Goal: Information Seeking & Learning: Learn about a topic

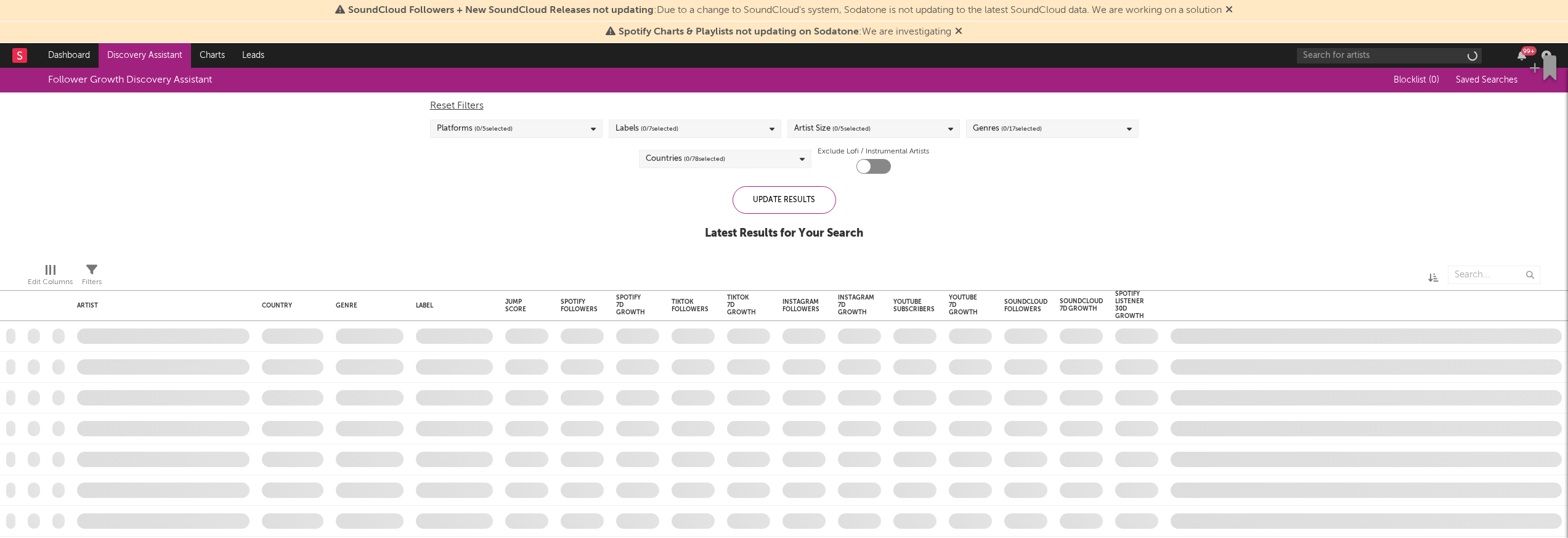
checkbox input "true"
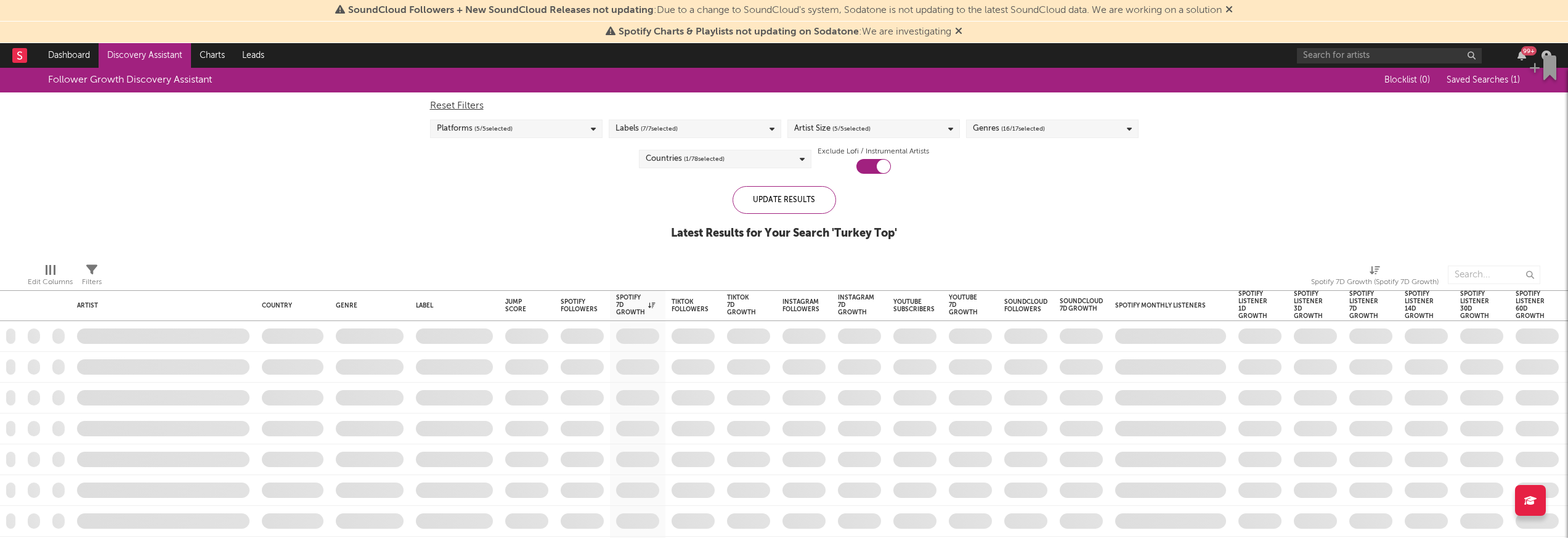
click at [1233, 7] on icon at bounding box center [1228, 9] width 7 height 10
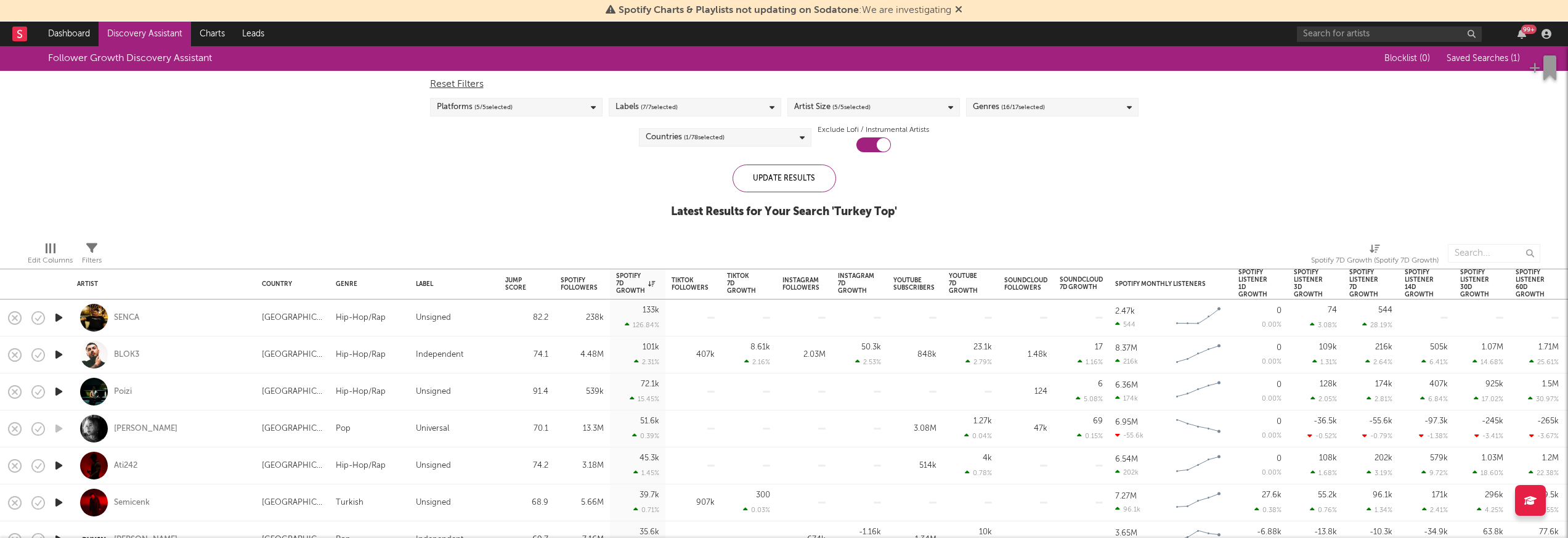
click at [957, 10] on icon at bounding box center [958, 9] width 7 height 10
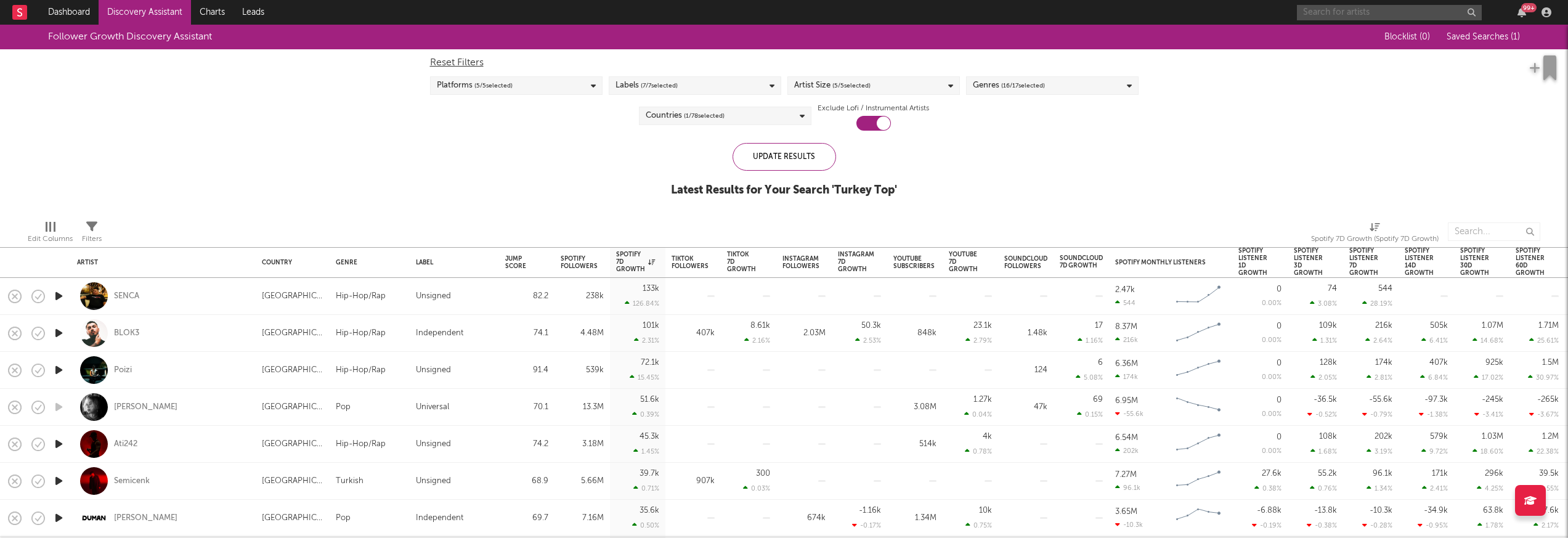
click at [1368, 18] on input "text" at bounding box center [1389, 13] width 185 height 16
type input "manifest"
click at [1363, 16] on input "manifest" at bounding box center [1389, 13] width 185 height 16
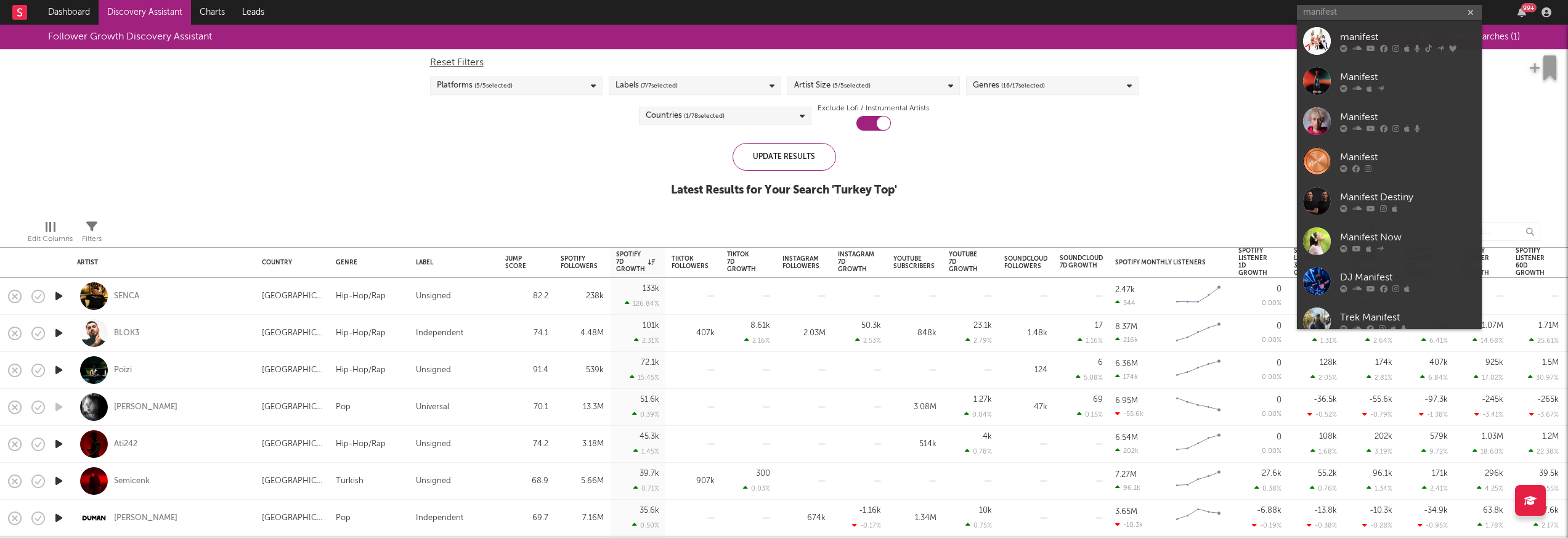
click at [1362, 31] on div "manifest" at bounding box center [1407, 37] width 136 height 15
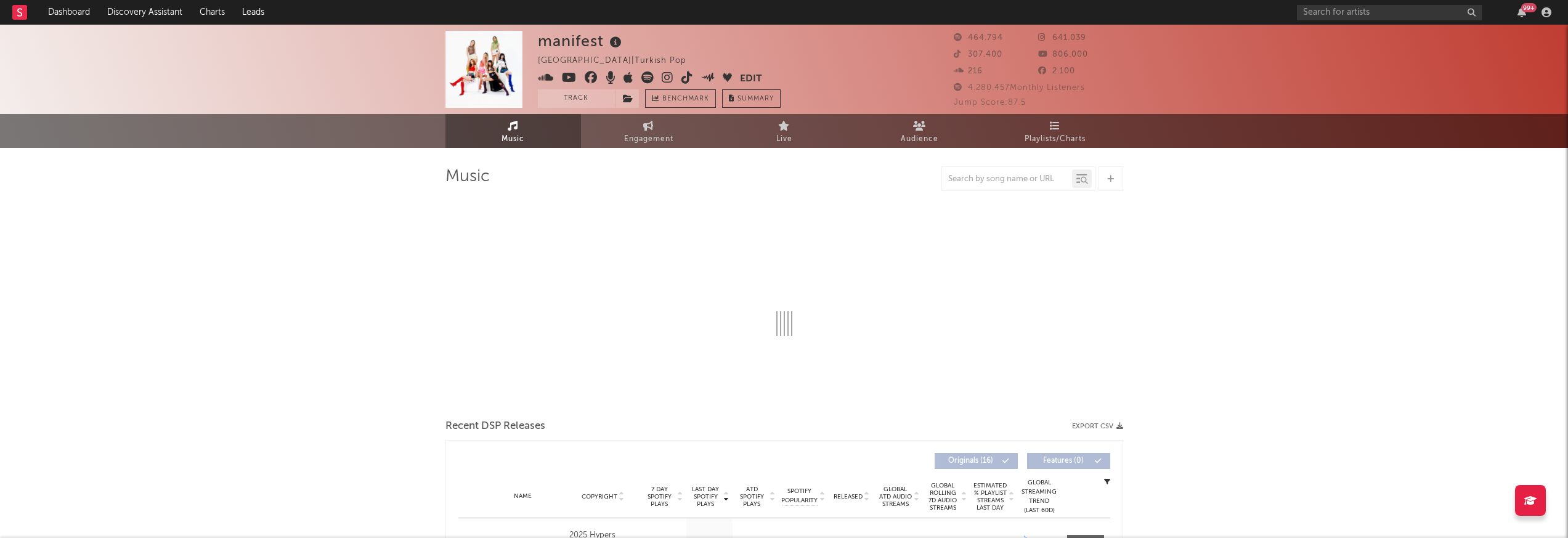
select select "6m"
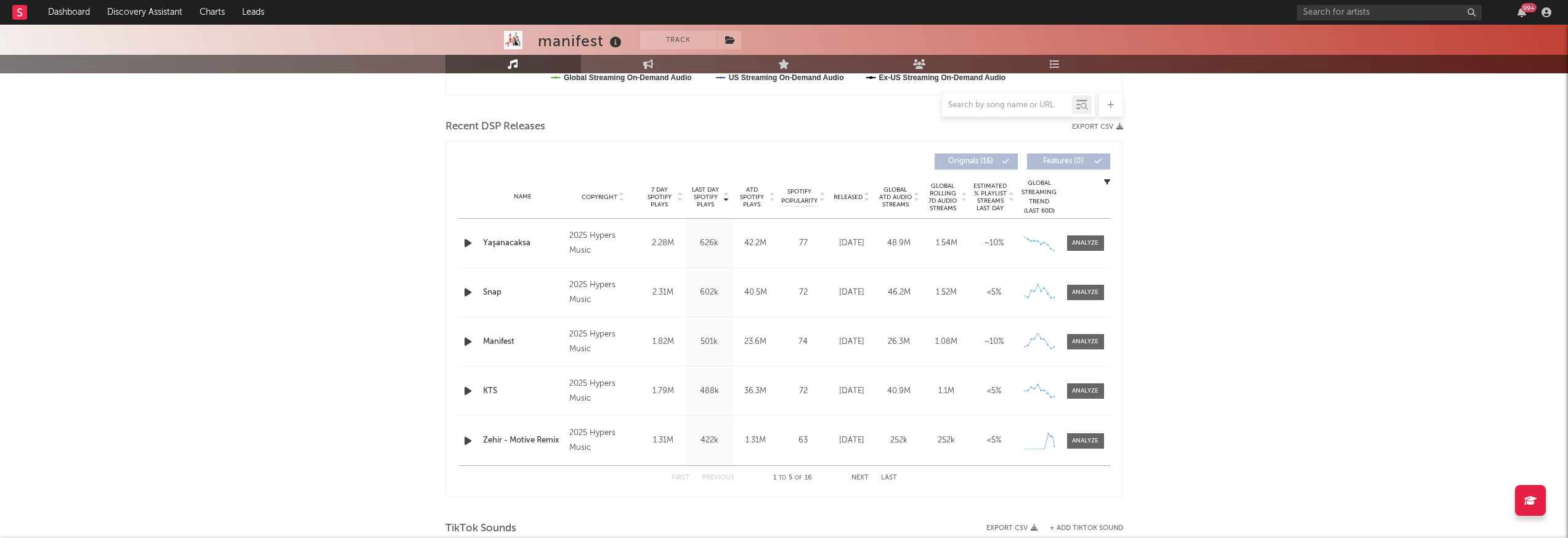
scroll to position [400, 0]
click at [506, 236] on div "Yaşanacaksa" at bounding box center [523, 239] width 80 height 12
drag, startPoint x: 1313, startPoint y: 160, endPoint x: 1309, endPoint y: 154, distance: 7.2
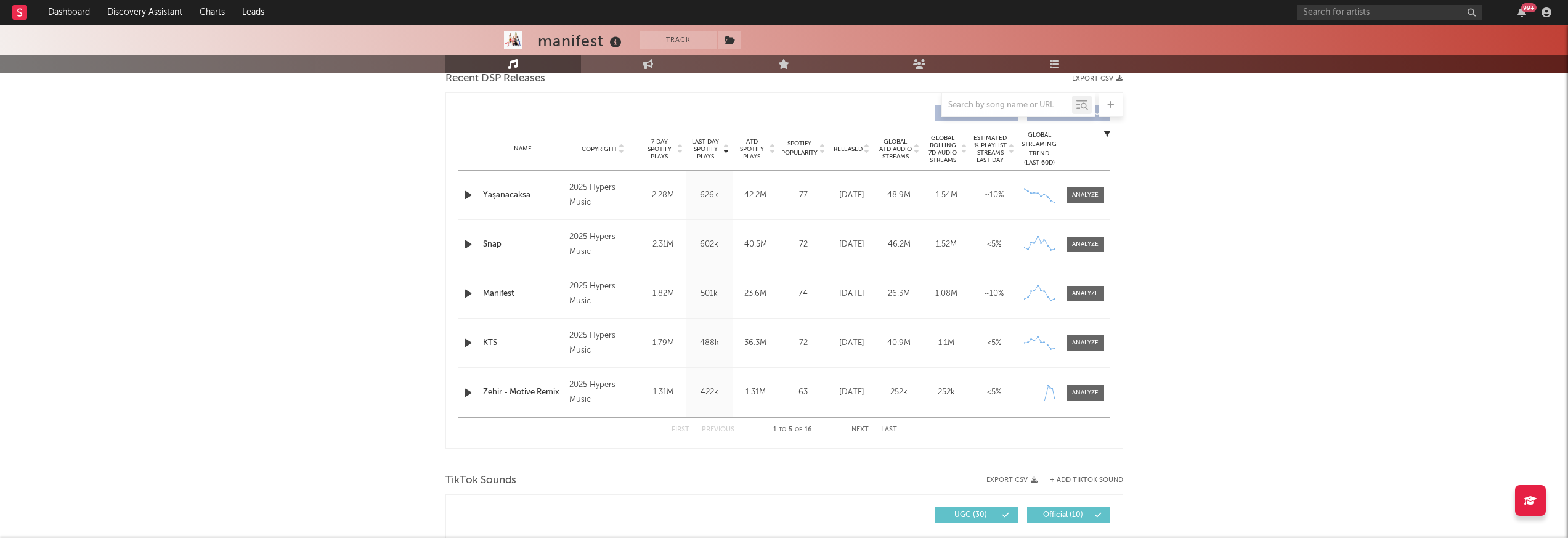
scroll to position [446, 0]
click at [859, 428] on button "Next" at bounding box center [860, 429] width 18 height 6
click at [858, 428] on button "Next" at bounding box center [860, 429] width 18 height 6
click at [858, 429] on button "Next" at bounding box center [860, 429] width 18 height 6
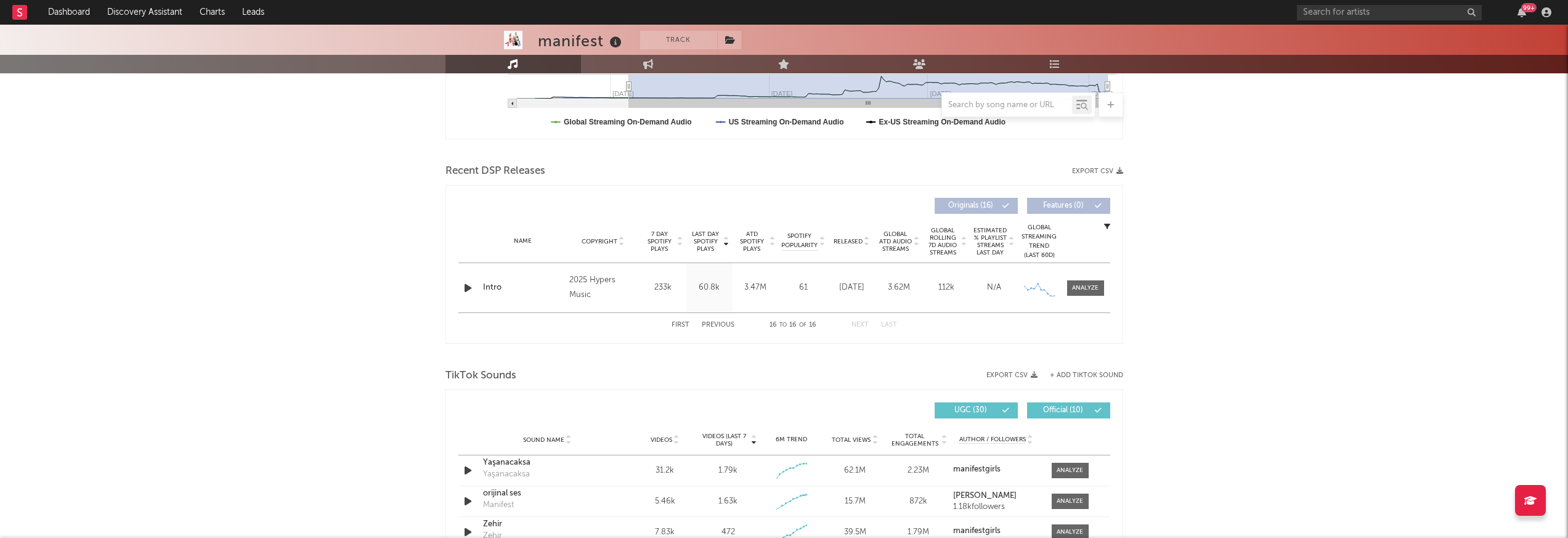
scroll to position [351, 0]
click at [722, 327] on button "Previous" at bounding box center [718, 327] width 32 height 6
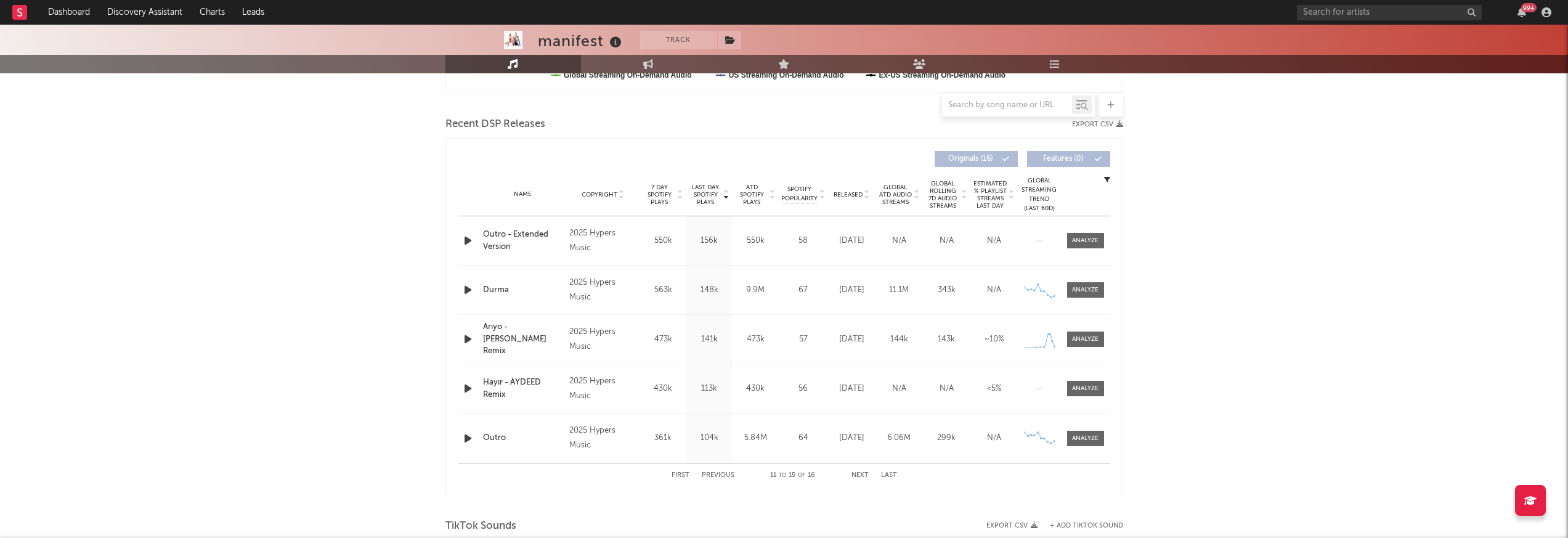
scroll to position [419, 0]
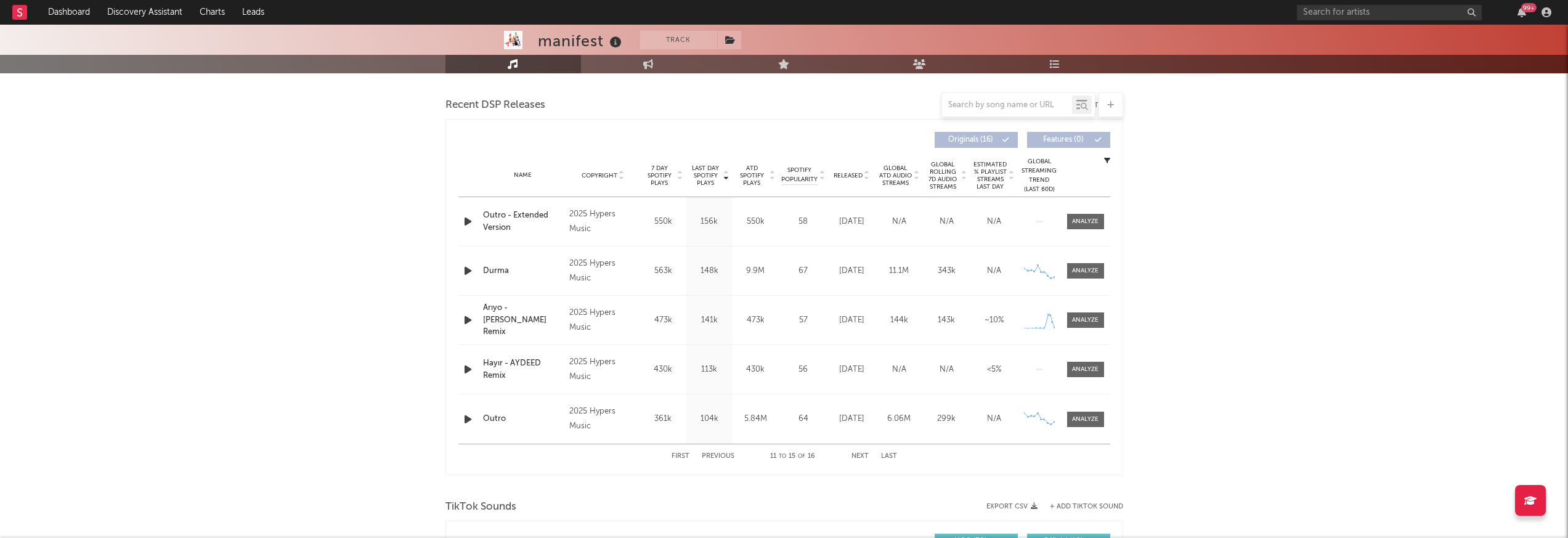
click at [715, 453] on button "Previous" at bounding box center [718, 456] width 32 height 6
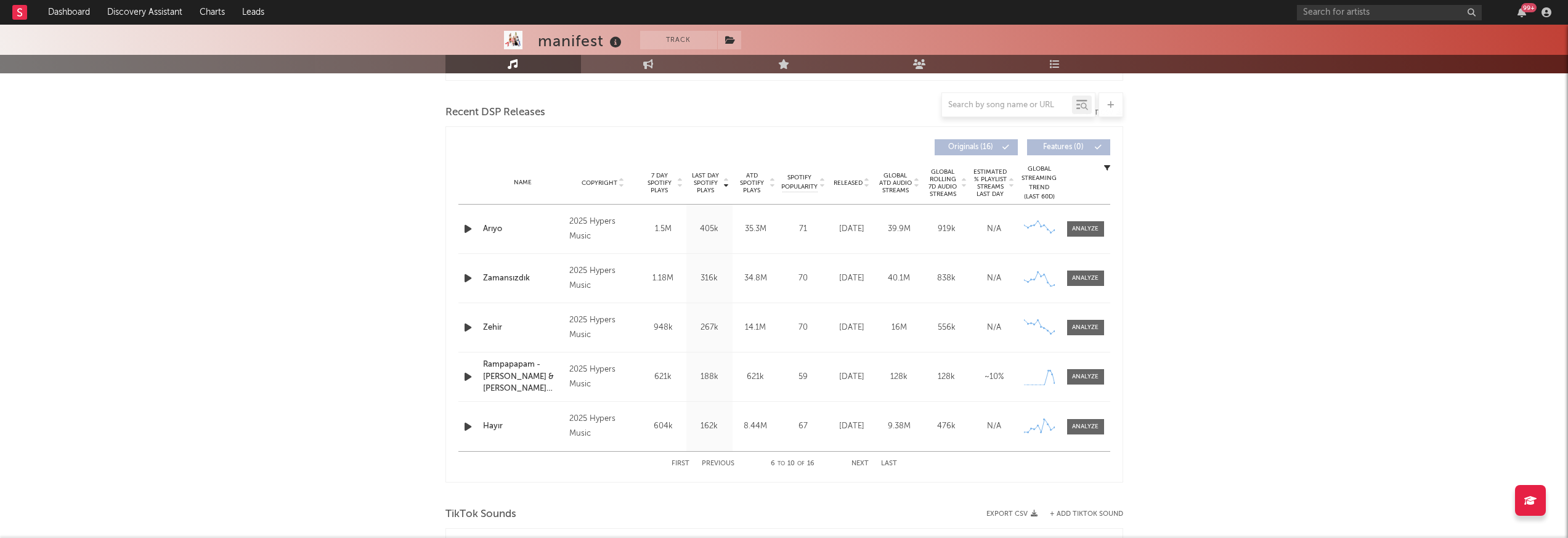
scroll to position [413, 0]
click at [726, 462] on button "Previous" at bounding box center [718, 461] width 32 height 6
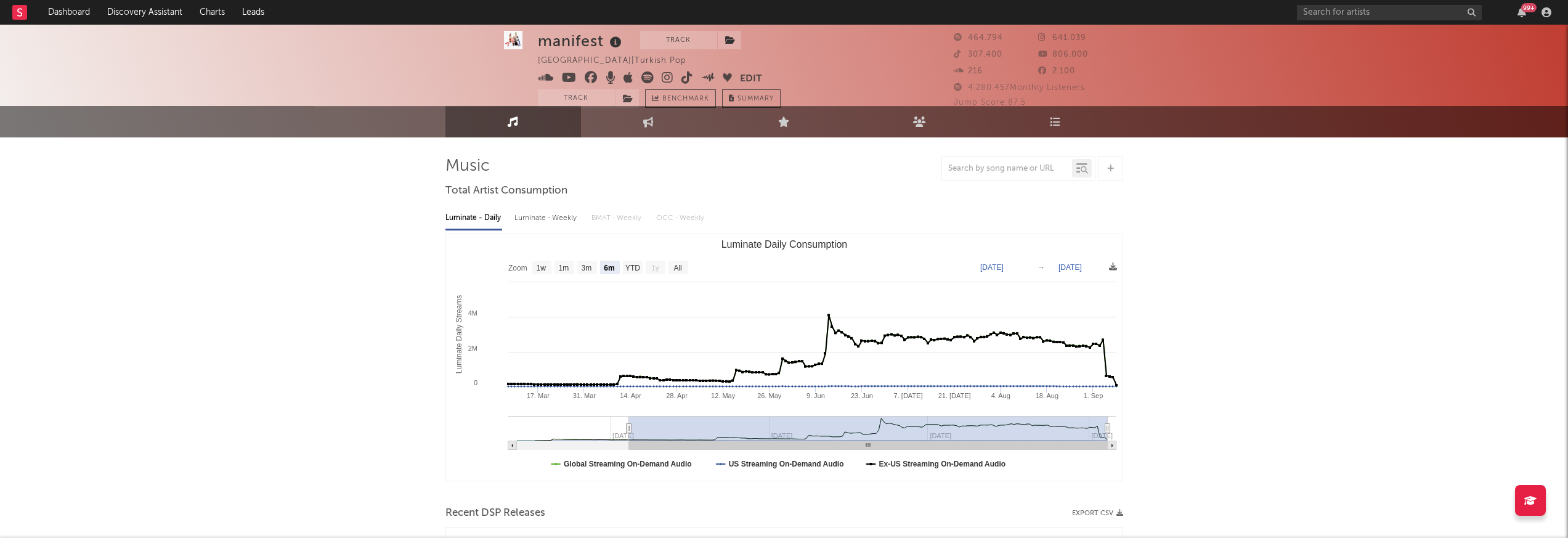
scroll to position [0, 0]
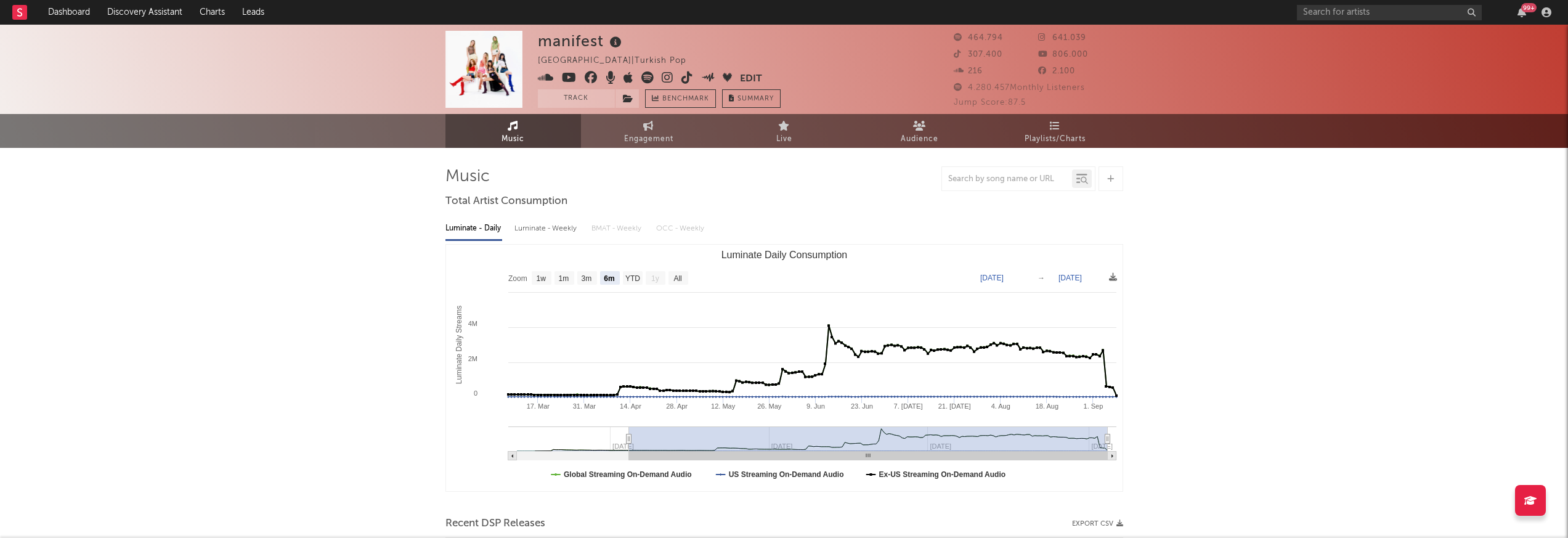
click at [541, 232] on div "Luminate - Weekly" at bounding box center [547, 228] width 65 height 21
select select "6m"
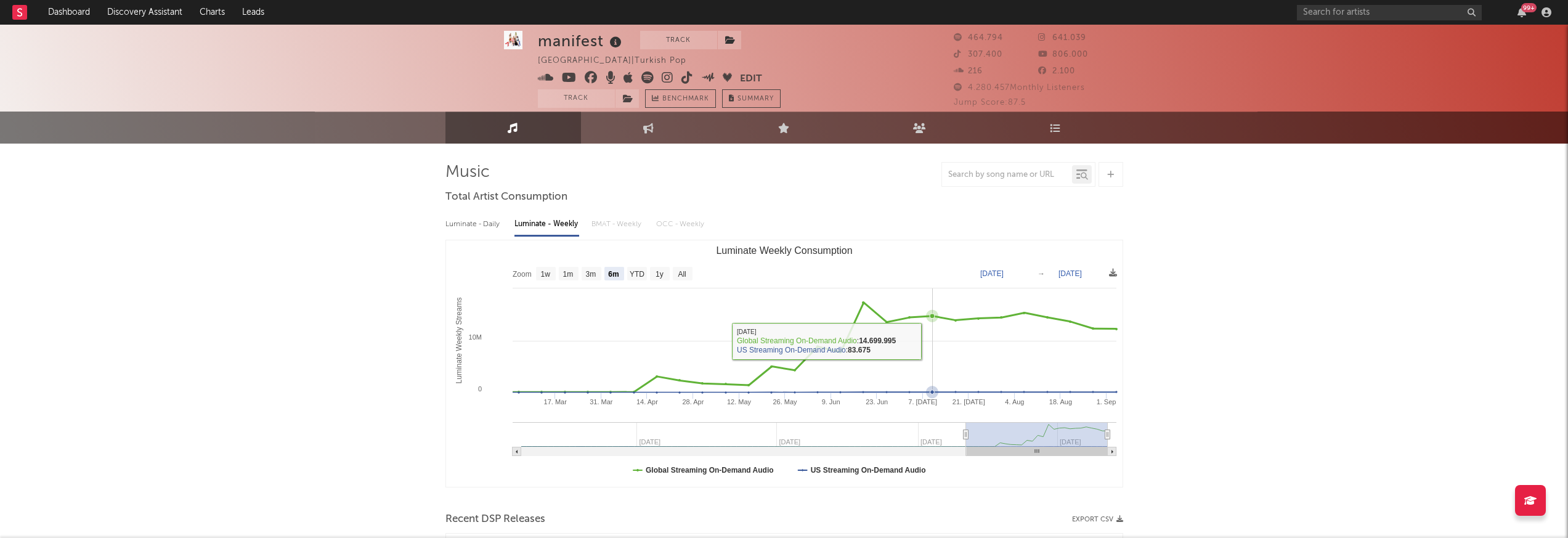
scroll to position [8, 0]
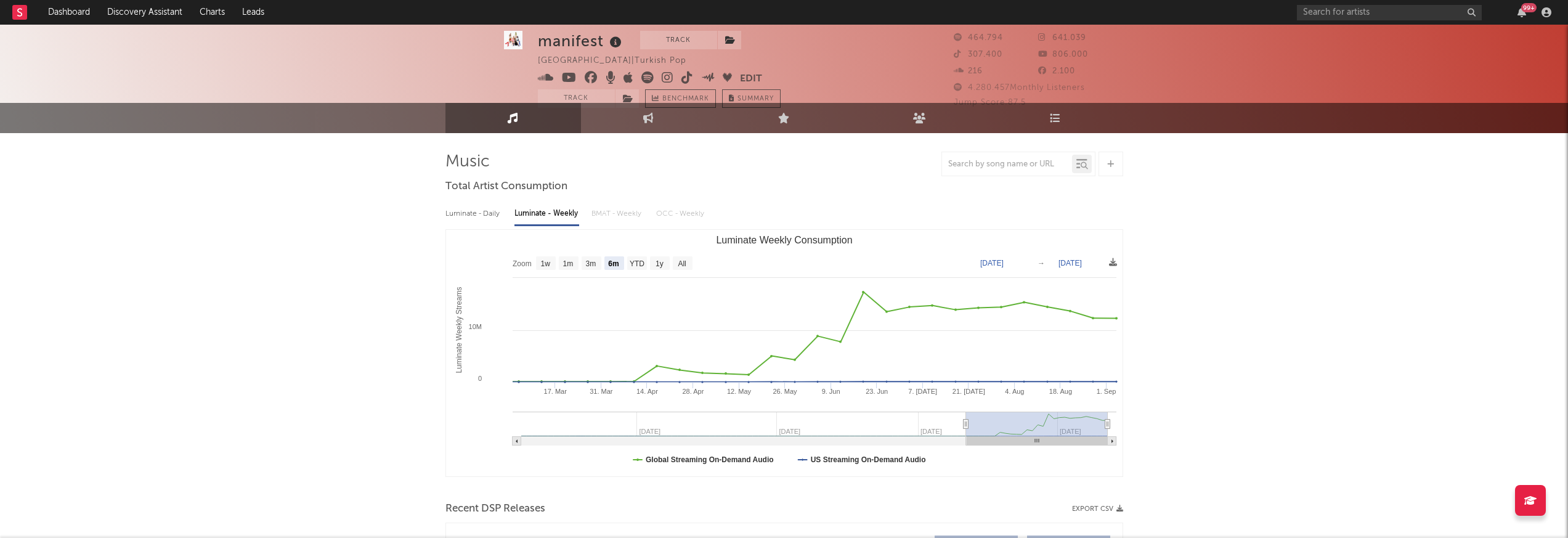
scroll to position [16, 0]
